Goal: Task Accomplishment & Management: Use online tool/utility

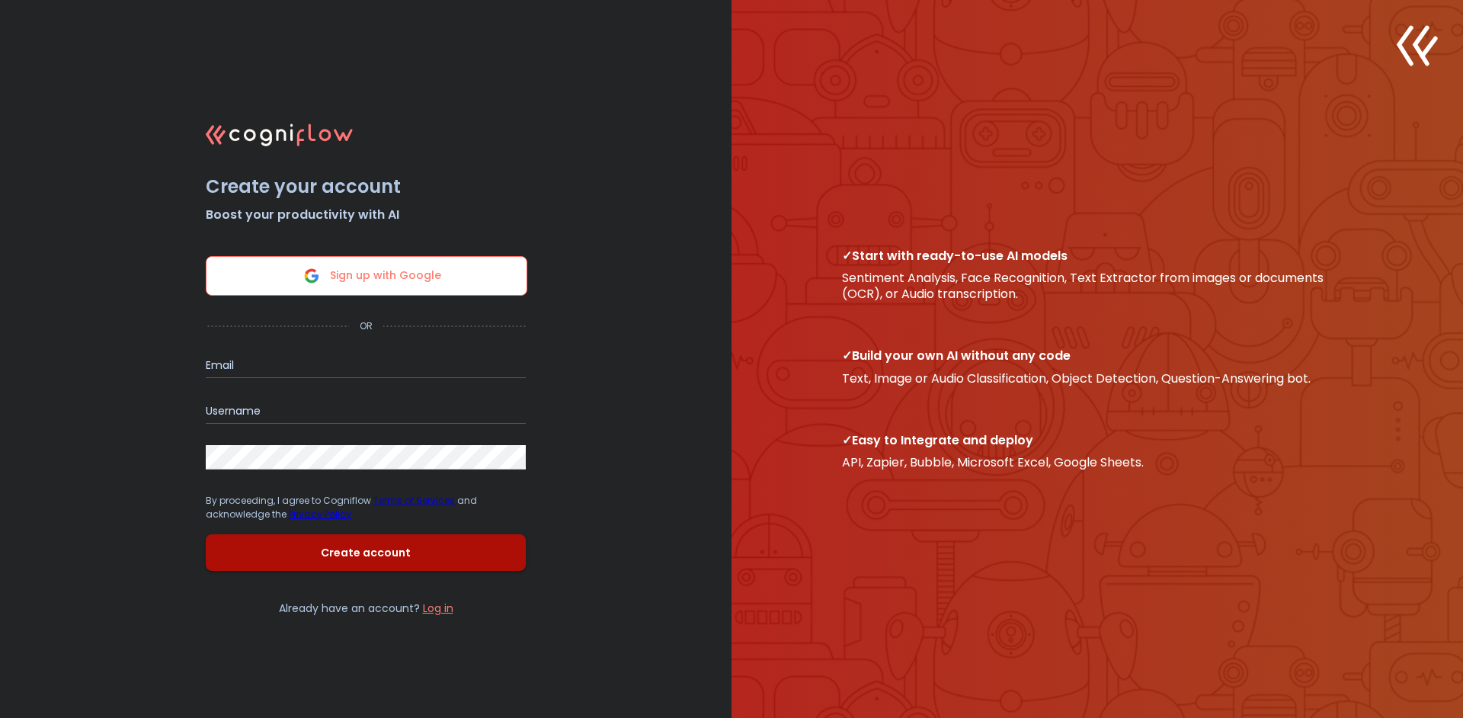
click at [434, 280] on span "Sign up with Google" at bounding box center [385, 276] width 111 height 38
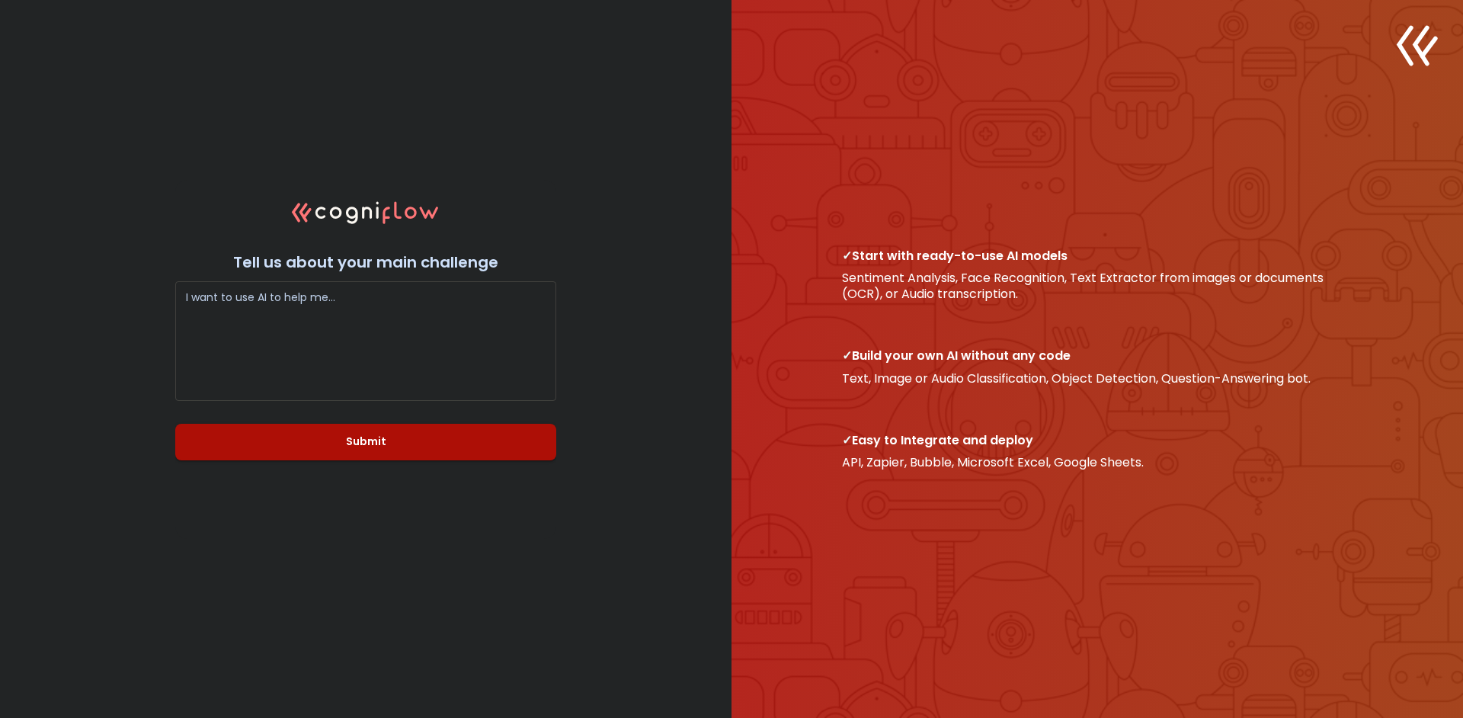
click at [507, 338] on textarea at bounding box center [366, 340] width 360 height 91
type textarea "Create a clean pdf file from an old scanned book in pdf"
drag, startPoint x: 454, startPoint y: 424, endPoint x: 475, endPoint y: 425, distance: 21.4
click at [452, 424] on div "I want to use AI to help me… Create a clean pdf file from an old scanned book i…" at bounding box center [365, 366] width 381 height 188
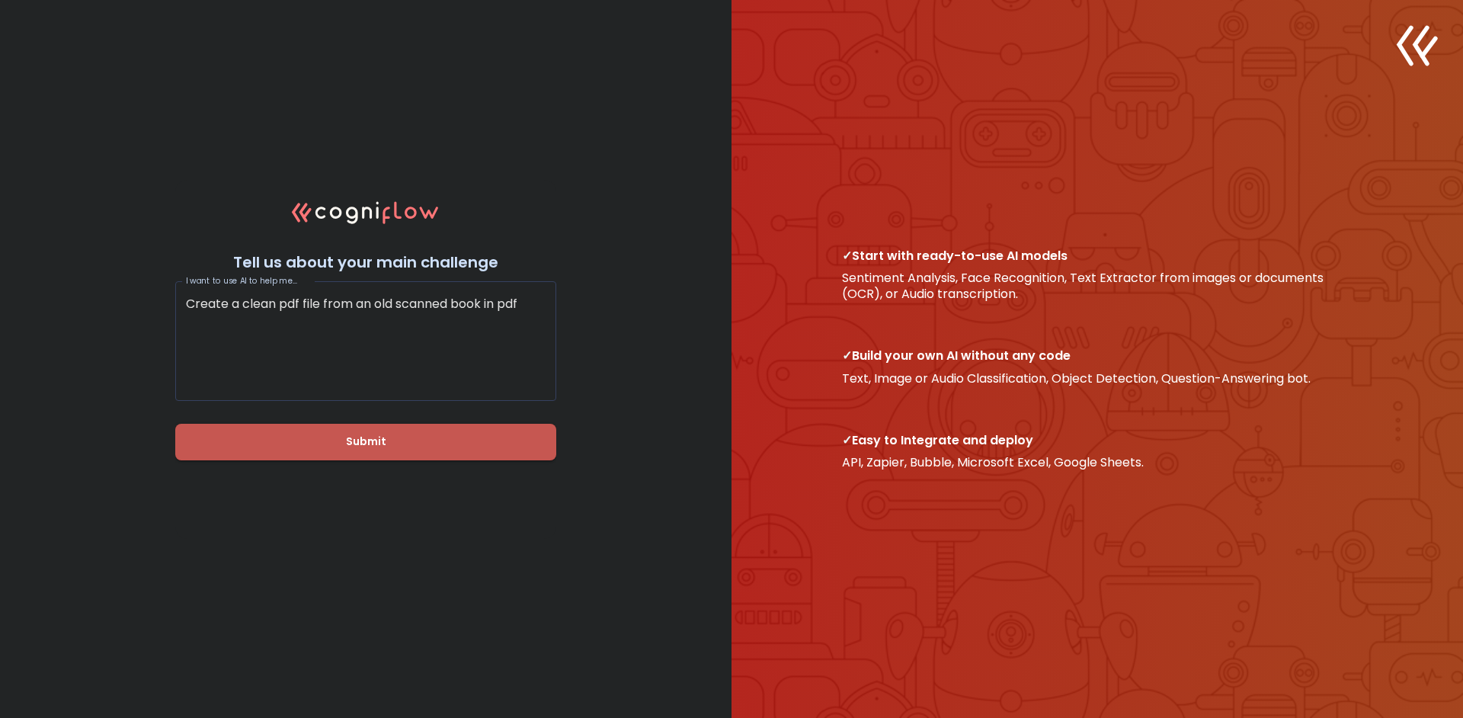
click at [475, 440] on span "Submit" at bounding box center [366, 441] width 332 height 19
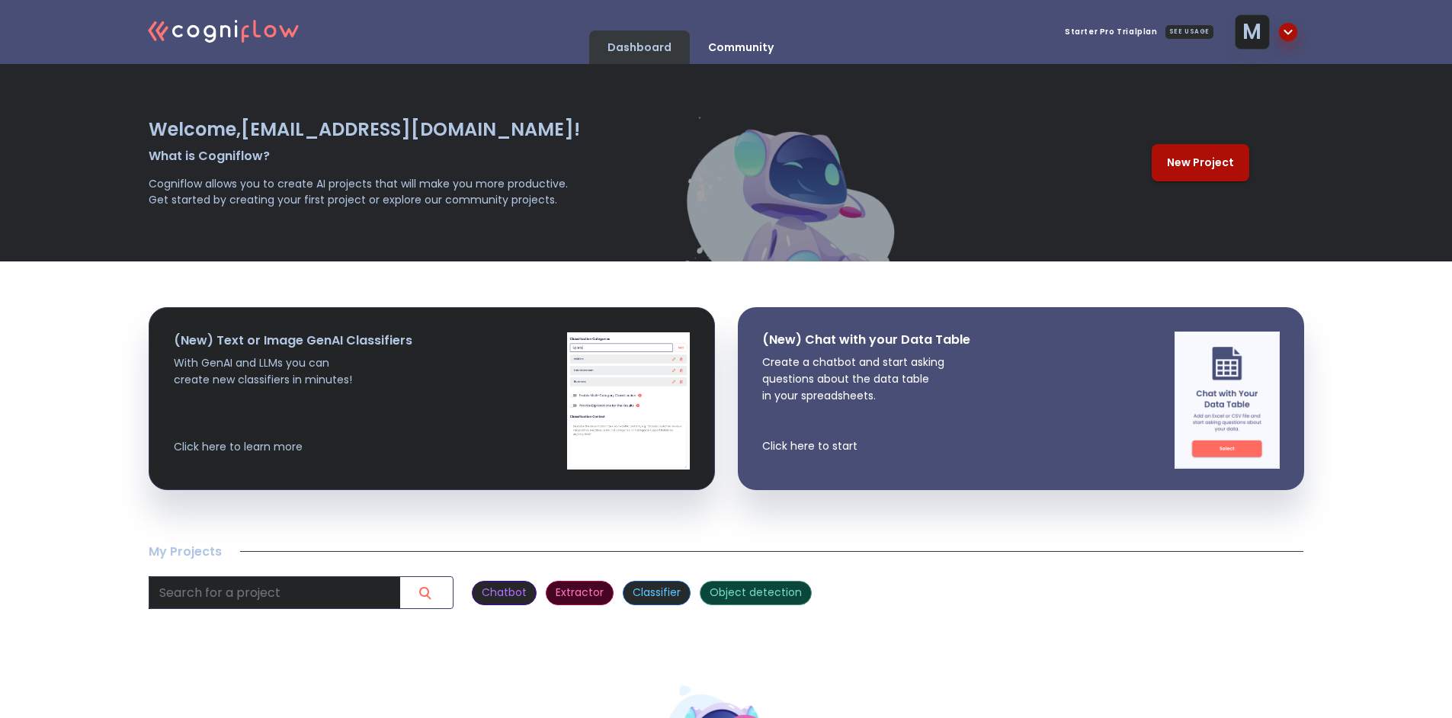
click at [1178, 159] on span "New Project" at bounding box center [1200, 162] width 67 height 19
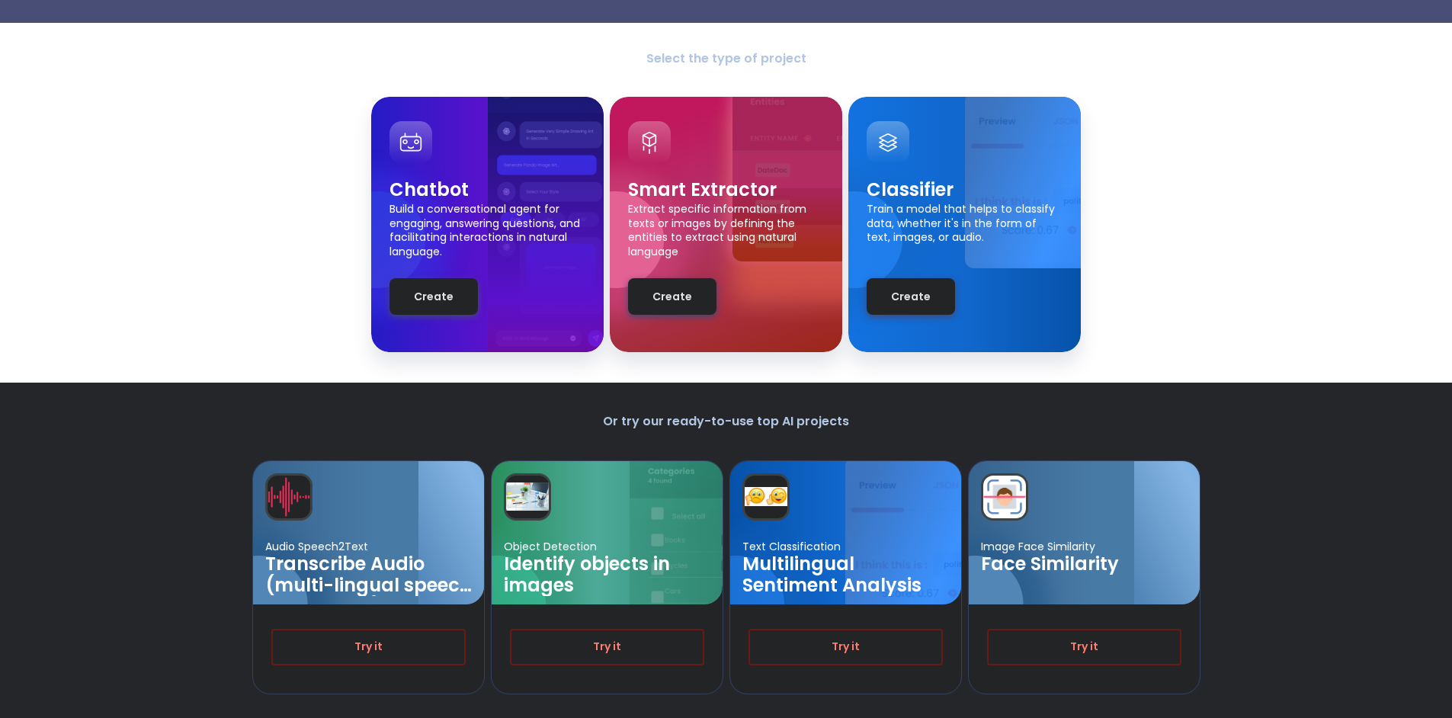
scroll to position [98, 0]
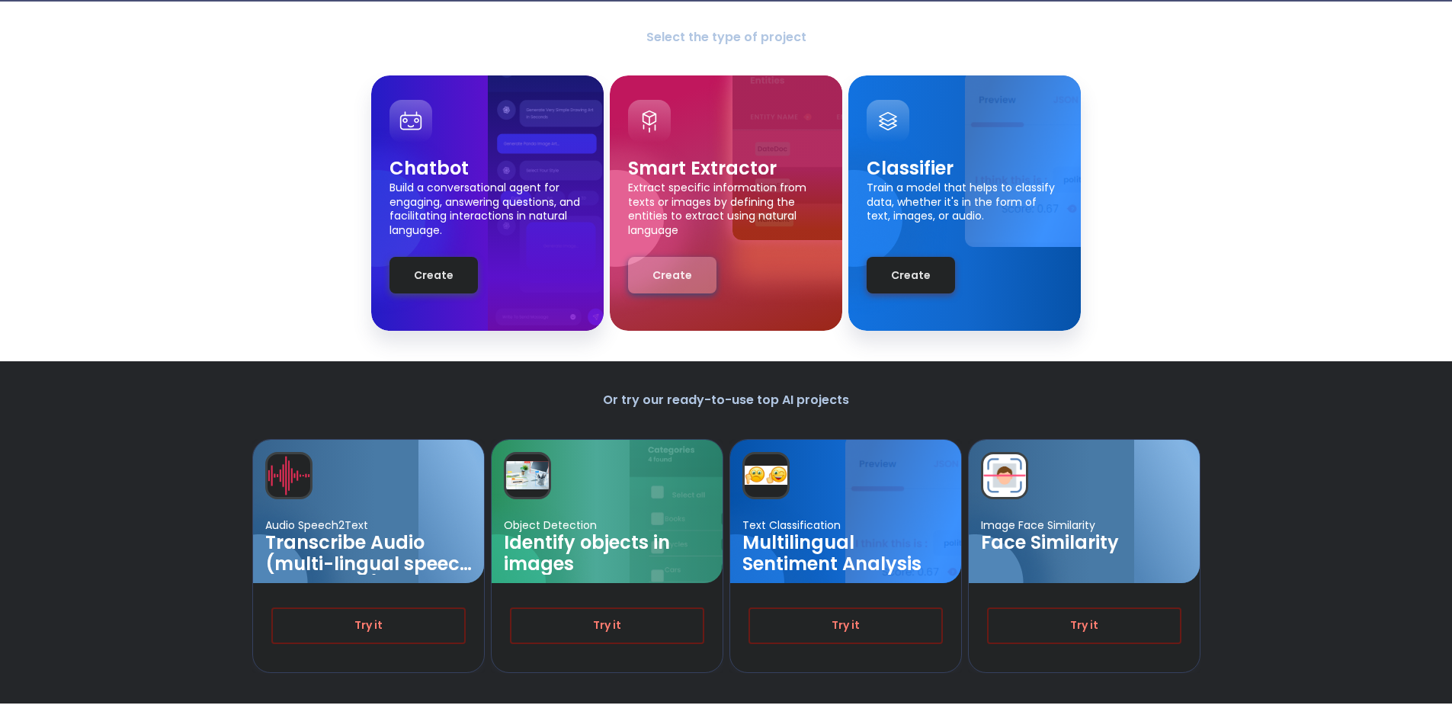
click at [677, 279] on span "Create" at bounding box center [672, 275] width 40 height 19
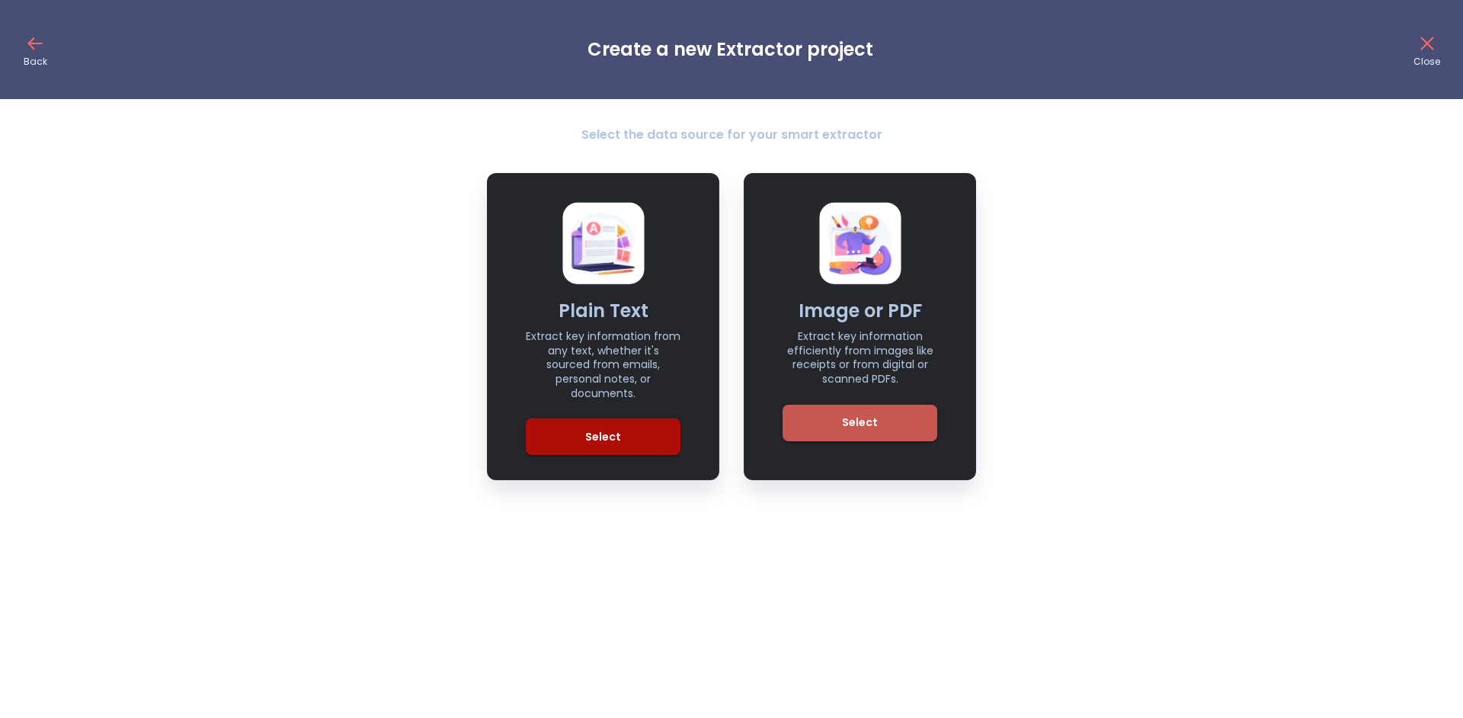
click at [869, 418] on span "Select" at bounding box center [859, 422] width 103 height 19
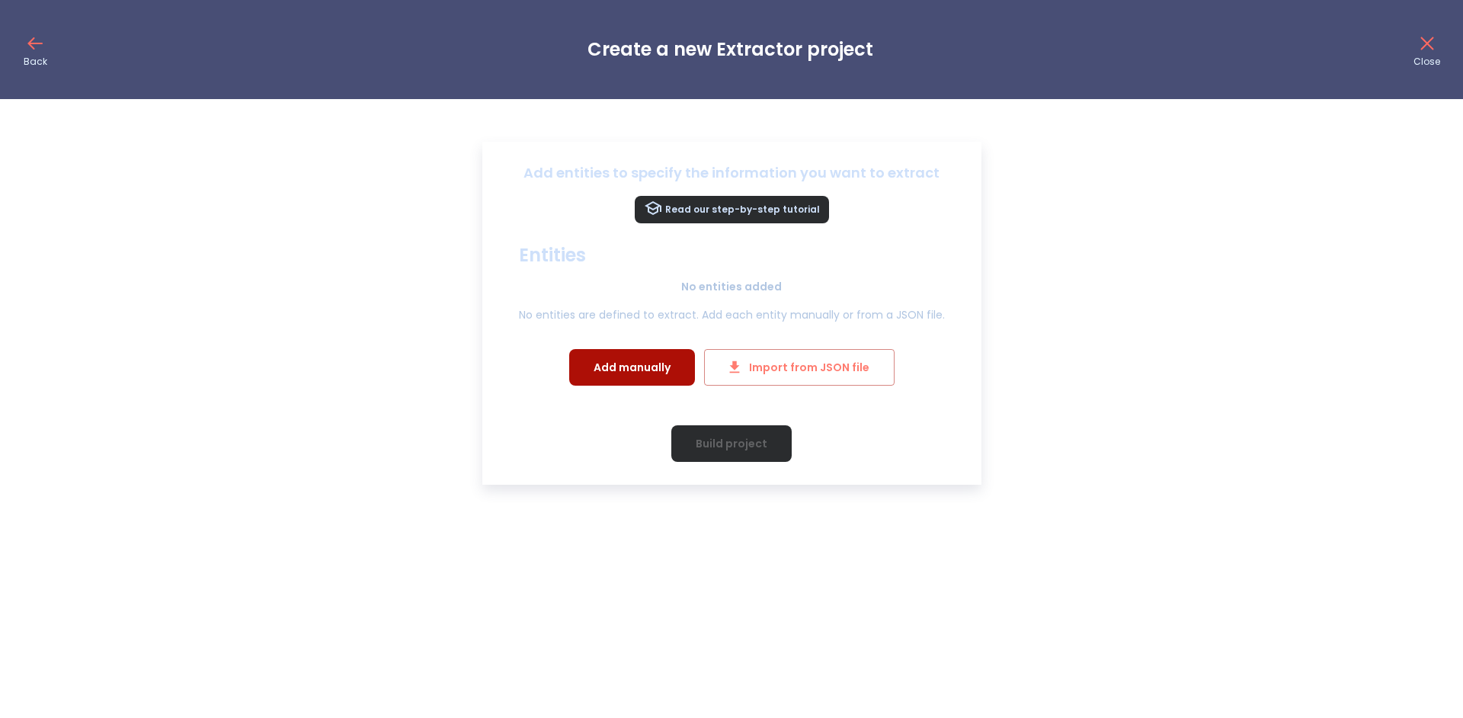
click at [648, 360] on span "Add manually" at bounding box center [632, 367] width 77 height 19
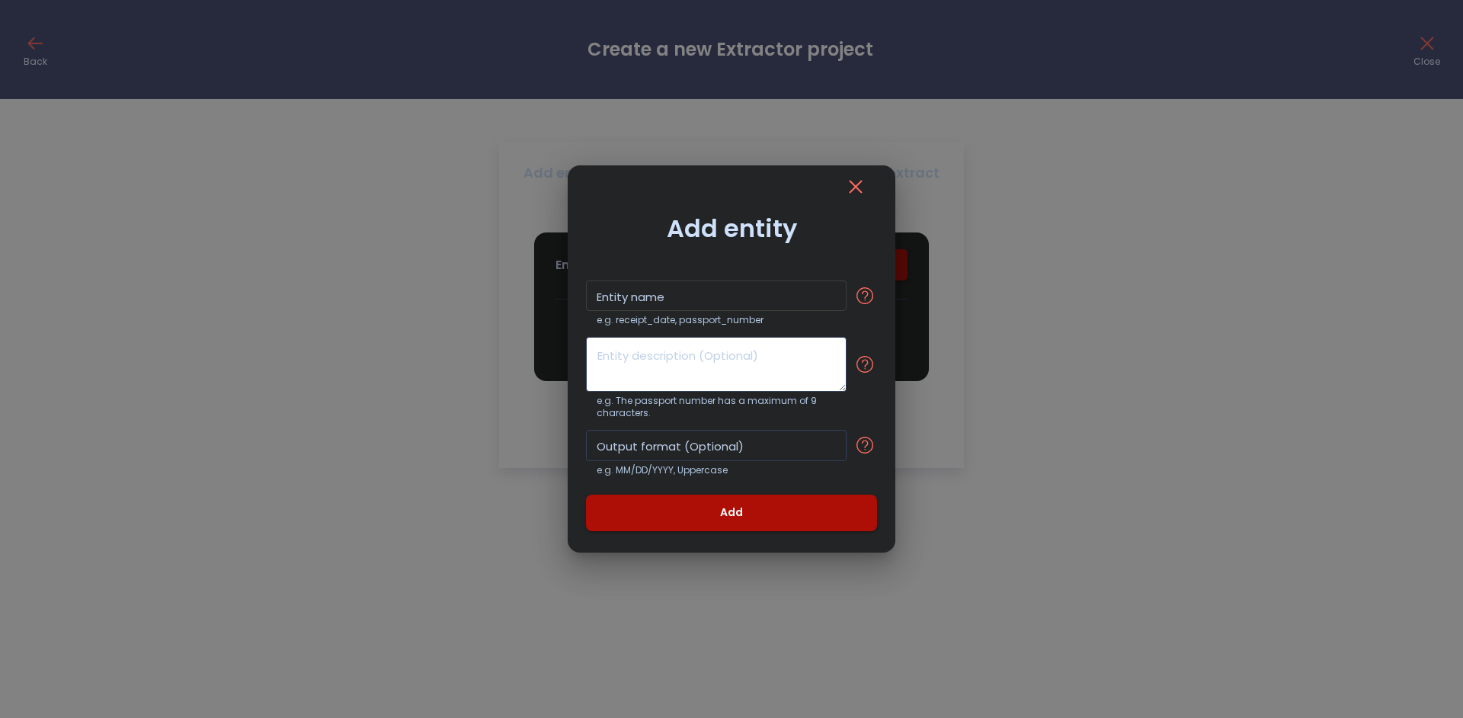
click at [689, 293] on input "text" at bounding box center [716, 295] width 261 height 31
type input "book dog"
drag, startPoint x: 677, startPoint y: 351, endPoint x: 691, endPoint y: 353, distance: 14.6
click at [678, 353] on textarea at bounding box center [716, 364] width 261 height 55
click at [716, 504] on button "Add" at bounding box center [731, 513] width 291 height 37
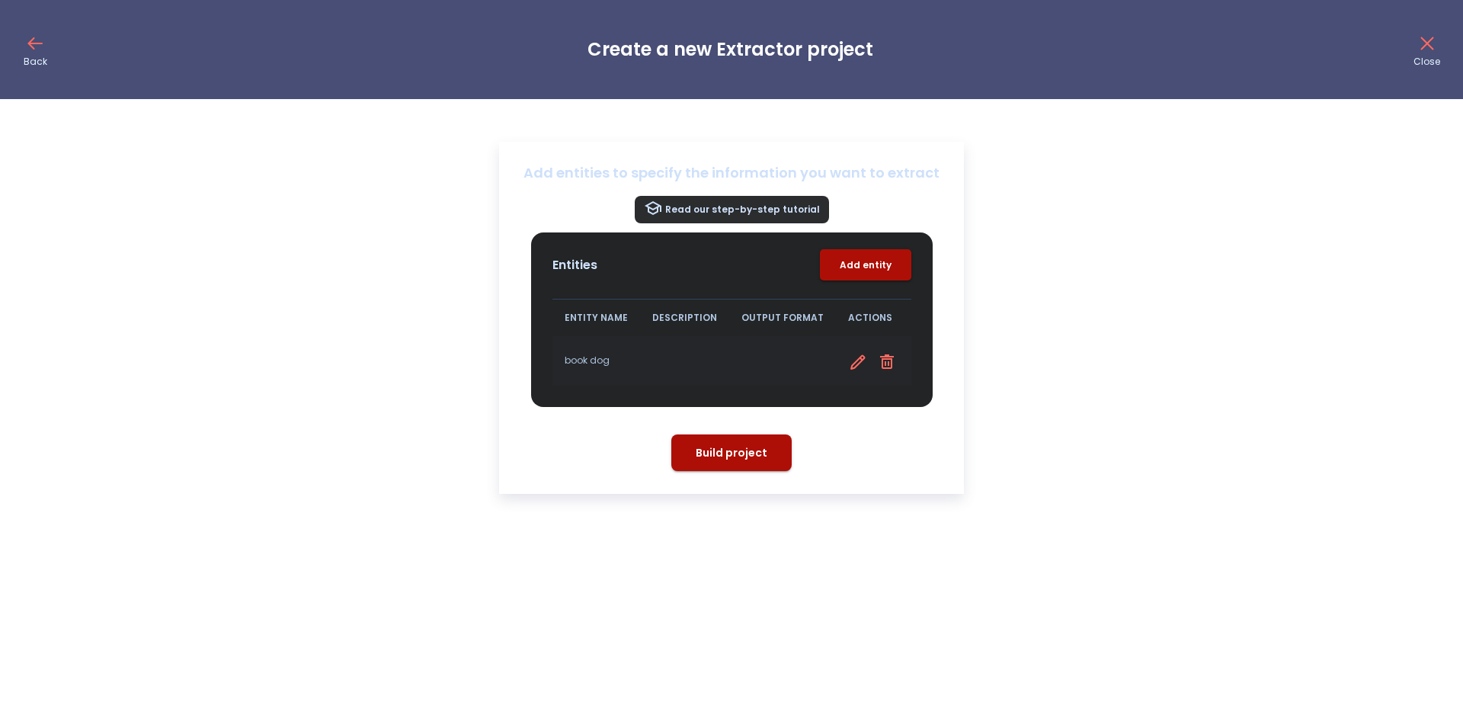
click at [668, 359] on td at bounding box center [684, 361] width 89 height 50
click at [715, 258] on div "Entities Add entity" at bounding box center [731, 264] width 359 height 31
click at [738, 450] on span "Build project" at bounding box center [732, 452] width 72 height 19
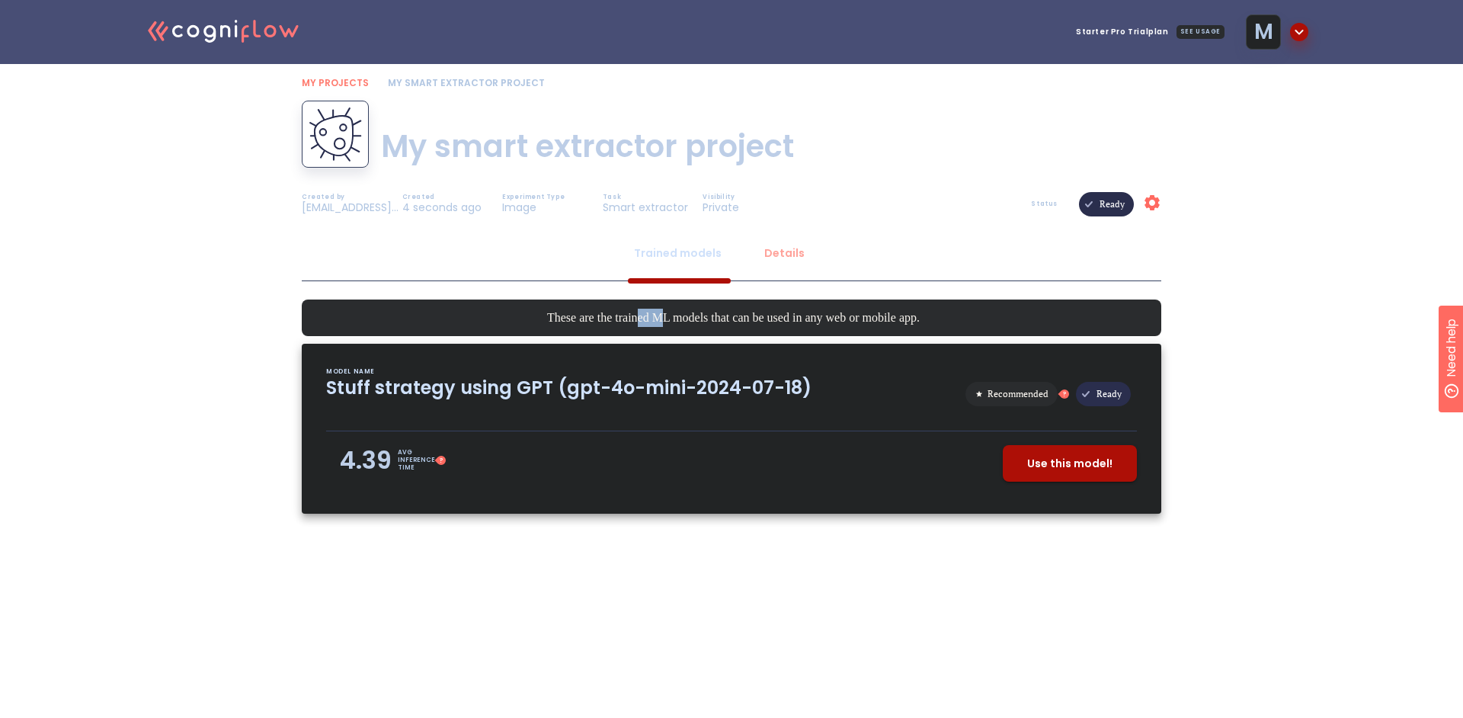
drag, startPoint x: 637, startPoint y: 319, endPoint x: 688, endPoint y: 315, distance: 51.1
click at [673, 317] on span "These are the trained ML models that can be used in any web or mobile app." at bounding box center [733, 318] width 373 height 18
drag, startPoint x: 694, startPoint y: 312, endPoint x: 720, endPoint y: 312, distance: 25.9
click at [695, 312] on span "These are the trained ML models that can be used in any web or mobile app." at bounding box center [733, 318] width 373 height 18
drag, startPoint x: 728, startPoint y: 315, endPoint x: 876, endPoint y: 322, distance: 147.2
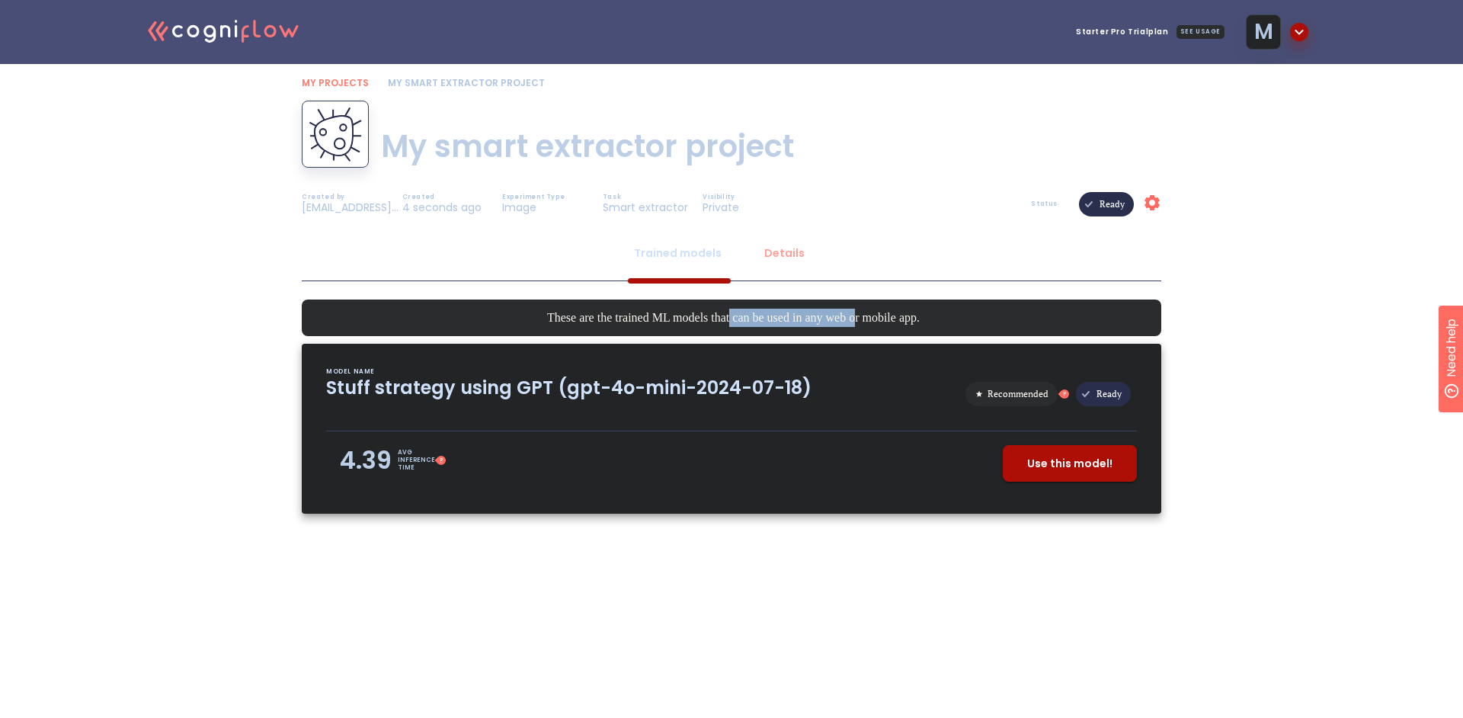
click at [859, 316] on span "These are the trained ML models that can be used in any web or mobile app." at bounding box center [733, 318] width 373 height 18
click at [871, 315] on span "These are the trained ML models that can be used in any web or mobile app." at bounding box center [733, 318] width 373 height 18
click at [1053, 466] on span "Use this model!" at bounding box center [1069, 463] width 85 height 19
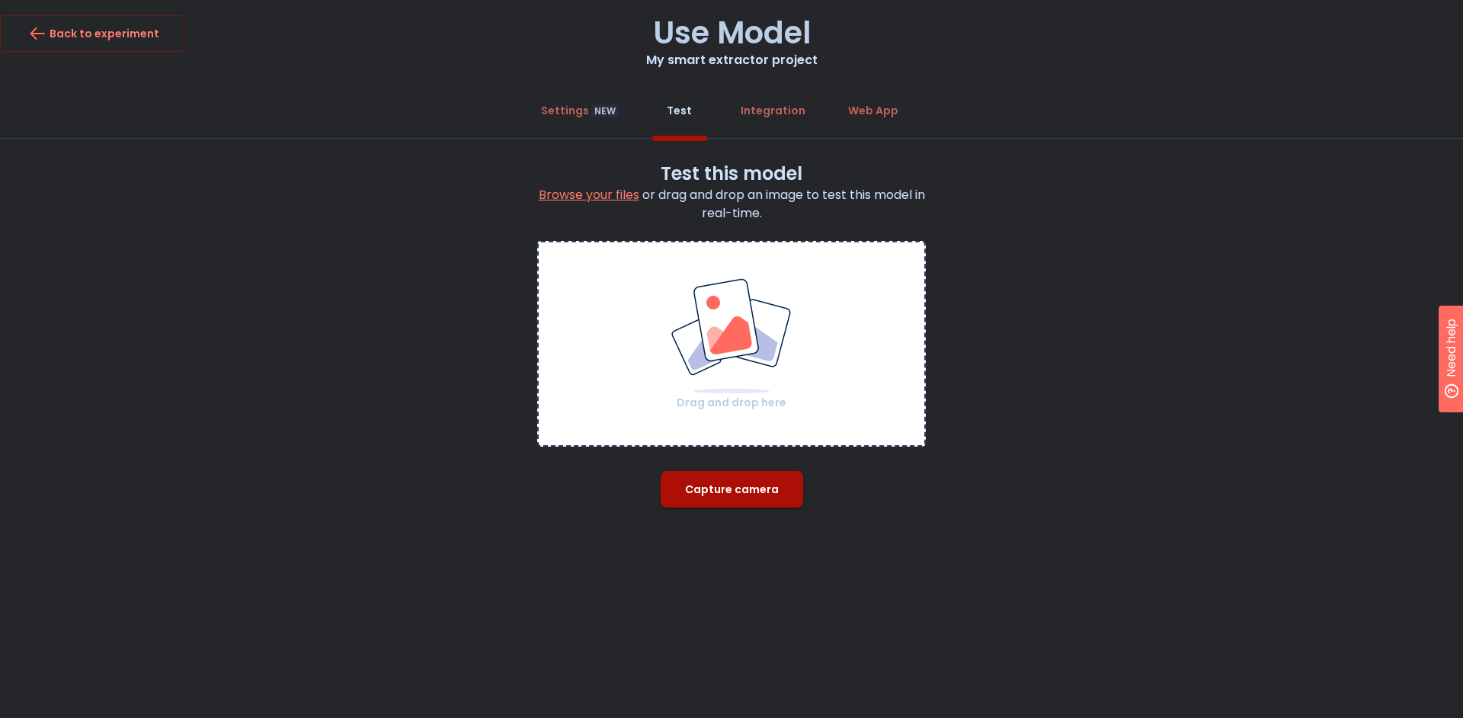
click at [732, 335] on img at bounding box center [731, 335] width 123 height 117
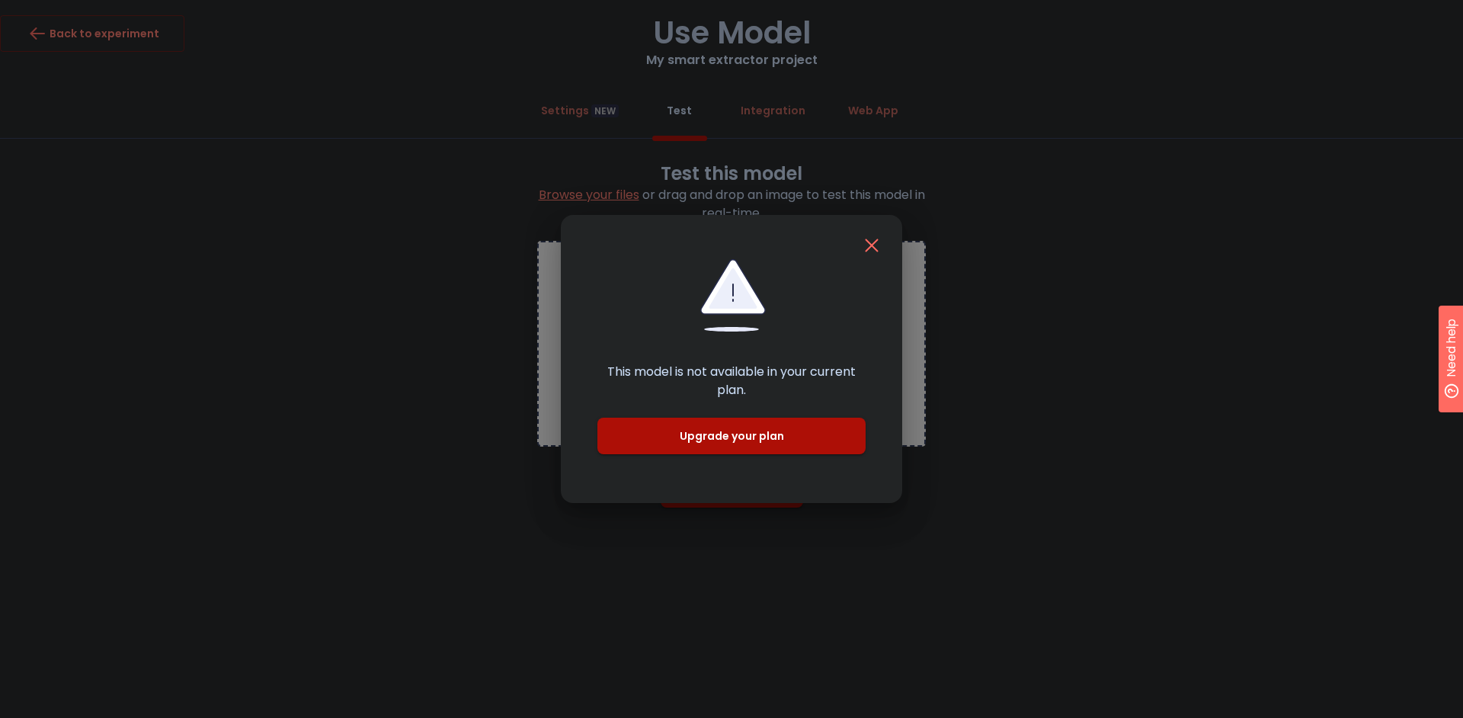
click at [800, 427] on span "Upgrade your plan" at bounding box center [731, 436] width 219 height 19
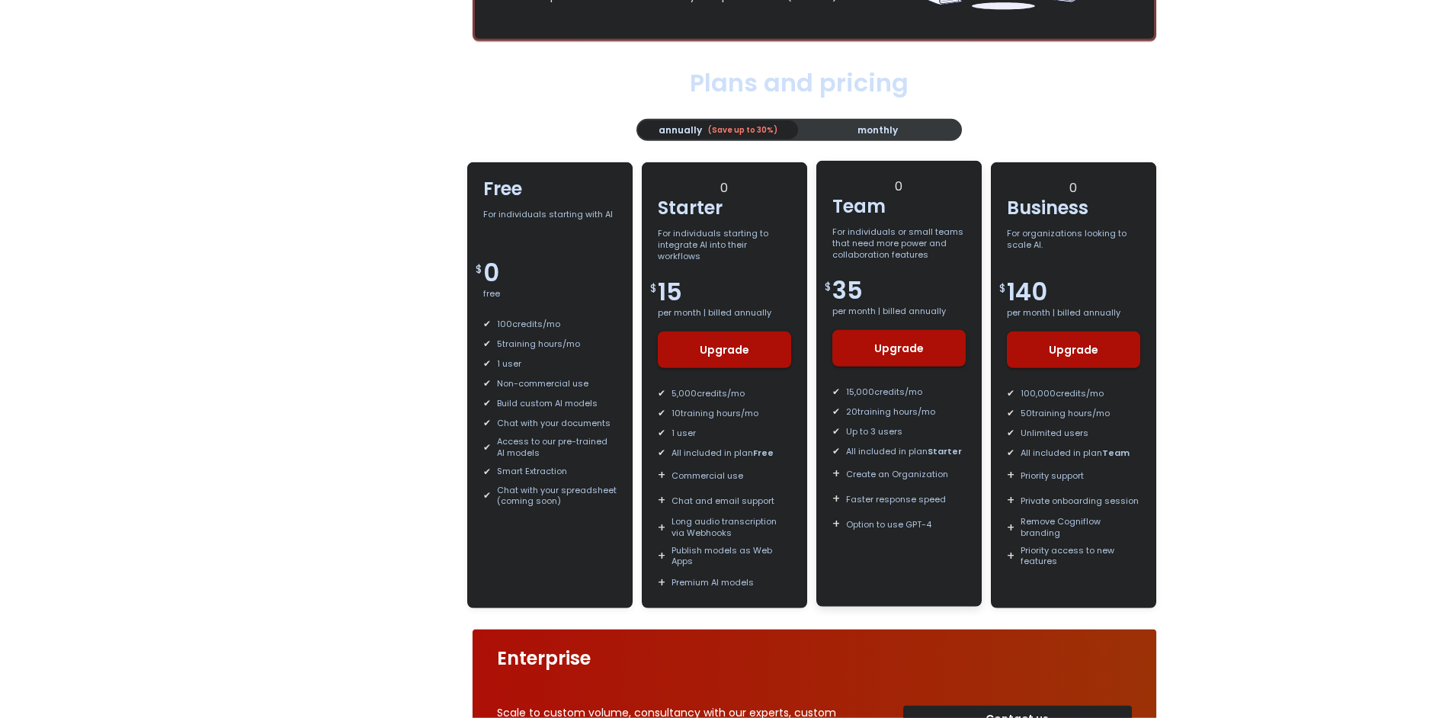
scroll to position [256, 0]
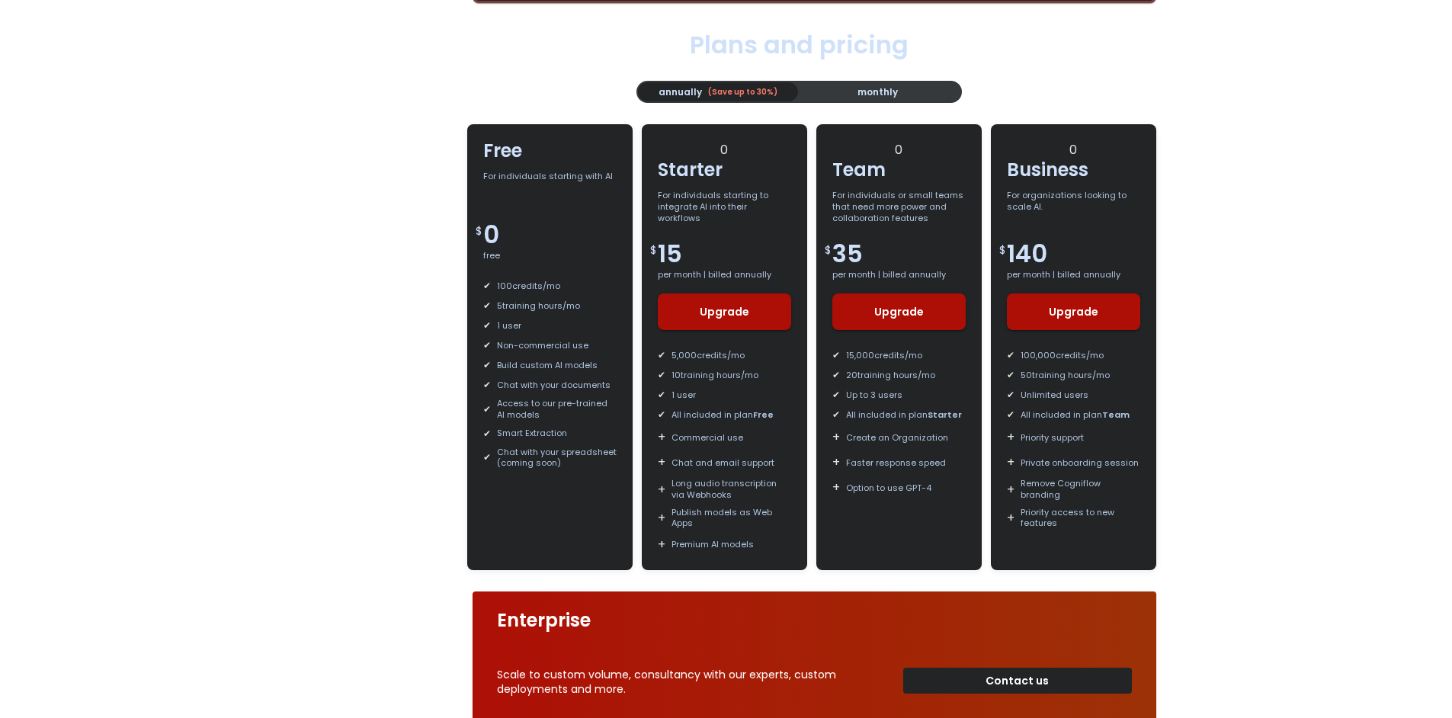
drag, startPoint x: 248, startPoint y: 324, endPoint x: 261, endPoint y: 314, distance: 16.3
click at [249, 322] on div ".cls-1{fill:#141624;}.cls-2{fill:#eb5e60;}.cls-3{fill:none;stroke:#eb5e60;strok…" at bounding box center [726, 434] width 1452 height 1381
